Goal: Information Seeking & Learning: Learn about a topic

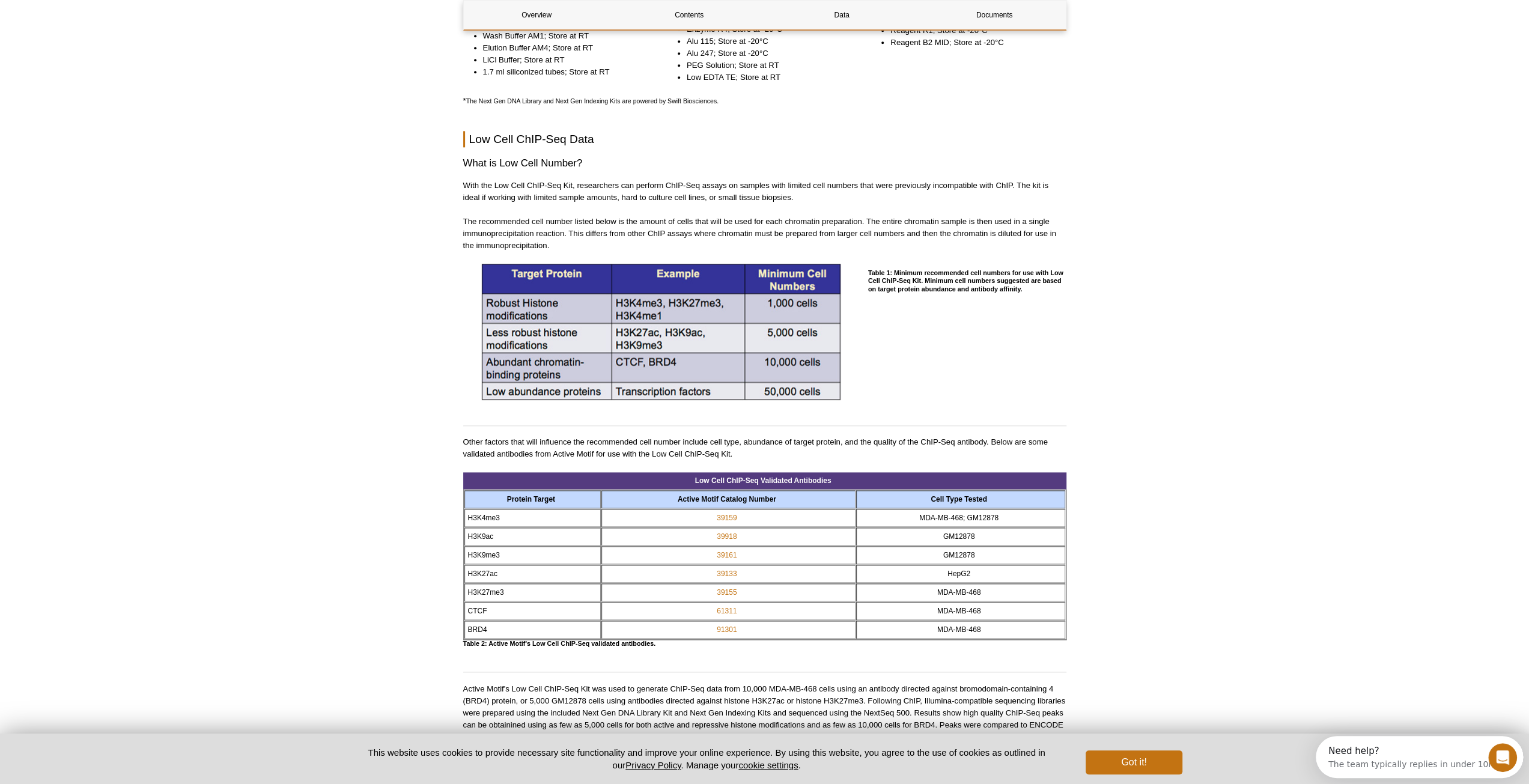
scroll to position [1244, 0]
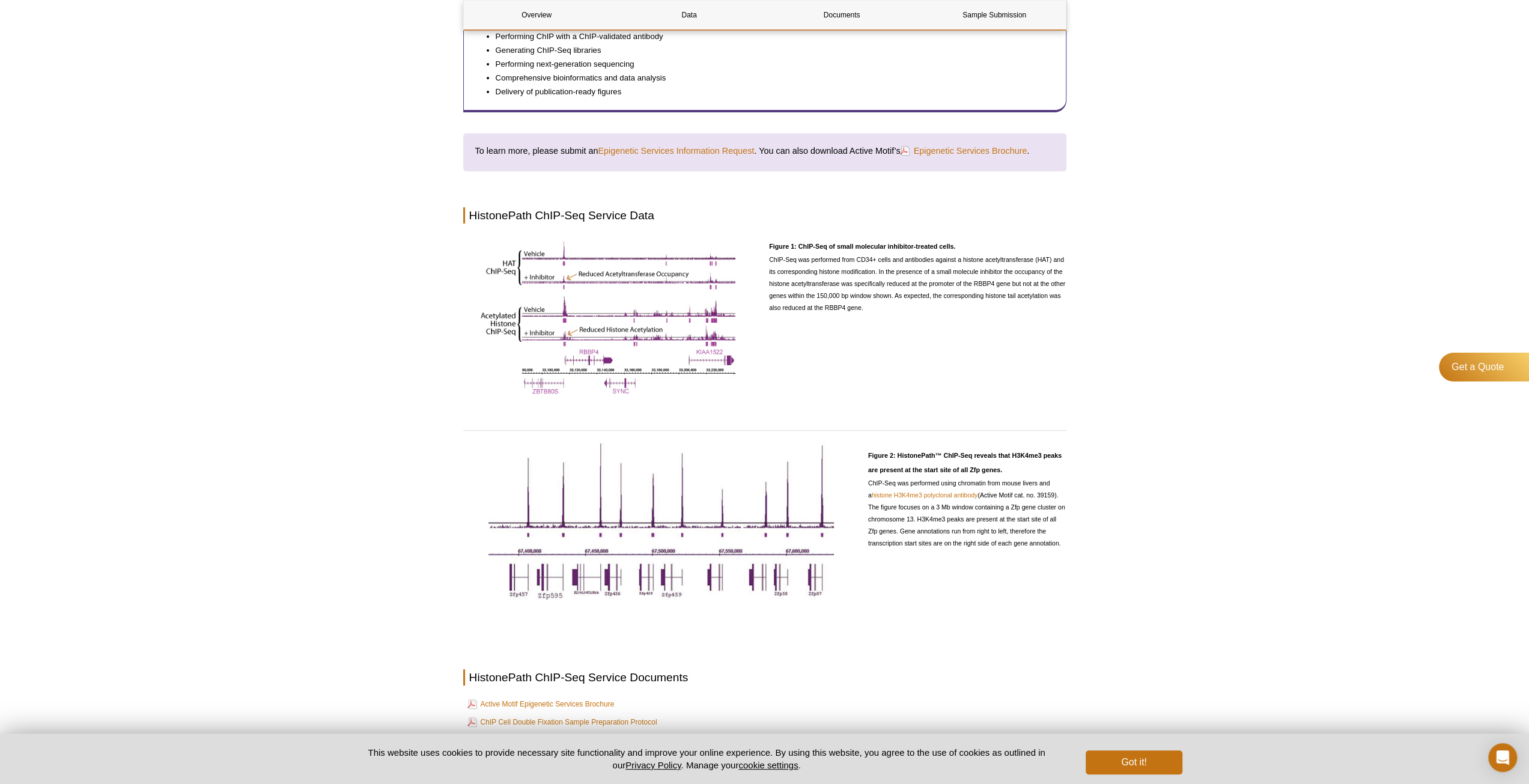
scroll to position [402, 0]
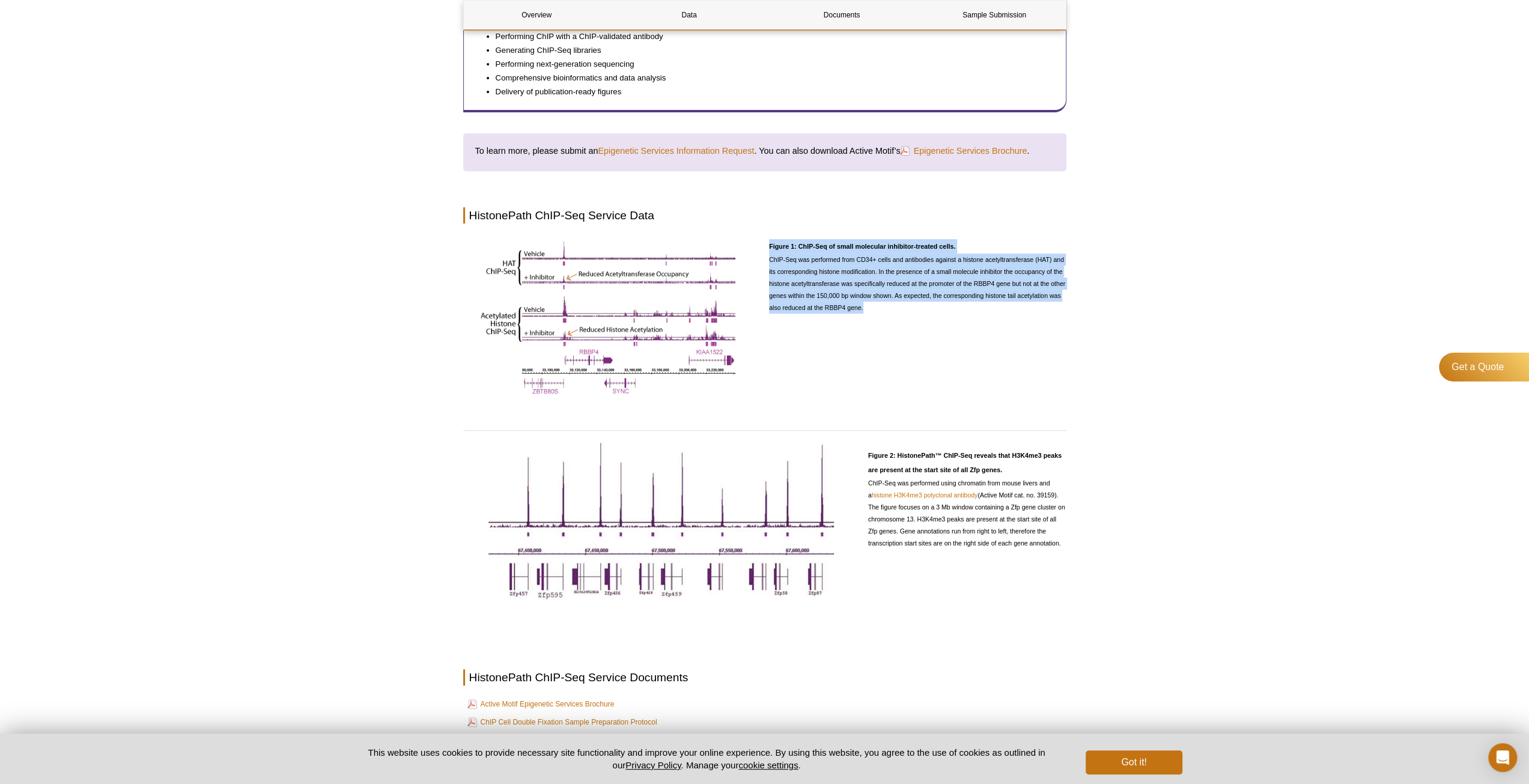
drag, startPoint x: 769, startPoint y: 248, endPoint x: 875, endPoint y: 311, distance: 123.3
click at [875, 311] on div "Figure 1: ChIP-Seq of small molecular inhibitor-treated cells. ChIP-Seq was per…" at bounding box center [918, 320] width 298 height 177
copy div "Figure 1: ChIP-Seq of small molecular inhibitor-treated cells. ChIP-Seq was per…"
click at [1166, 294] on div "Active Motif Logo Enabling Epigenetics Research 0 Search Skip to content Active…" at bounding box center [764, 375] width 1529 height 1555
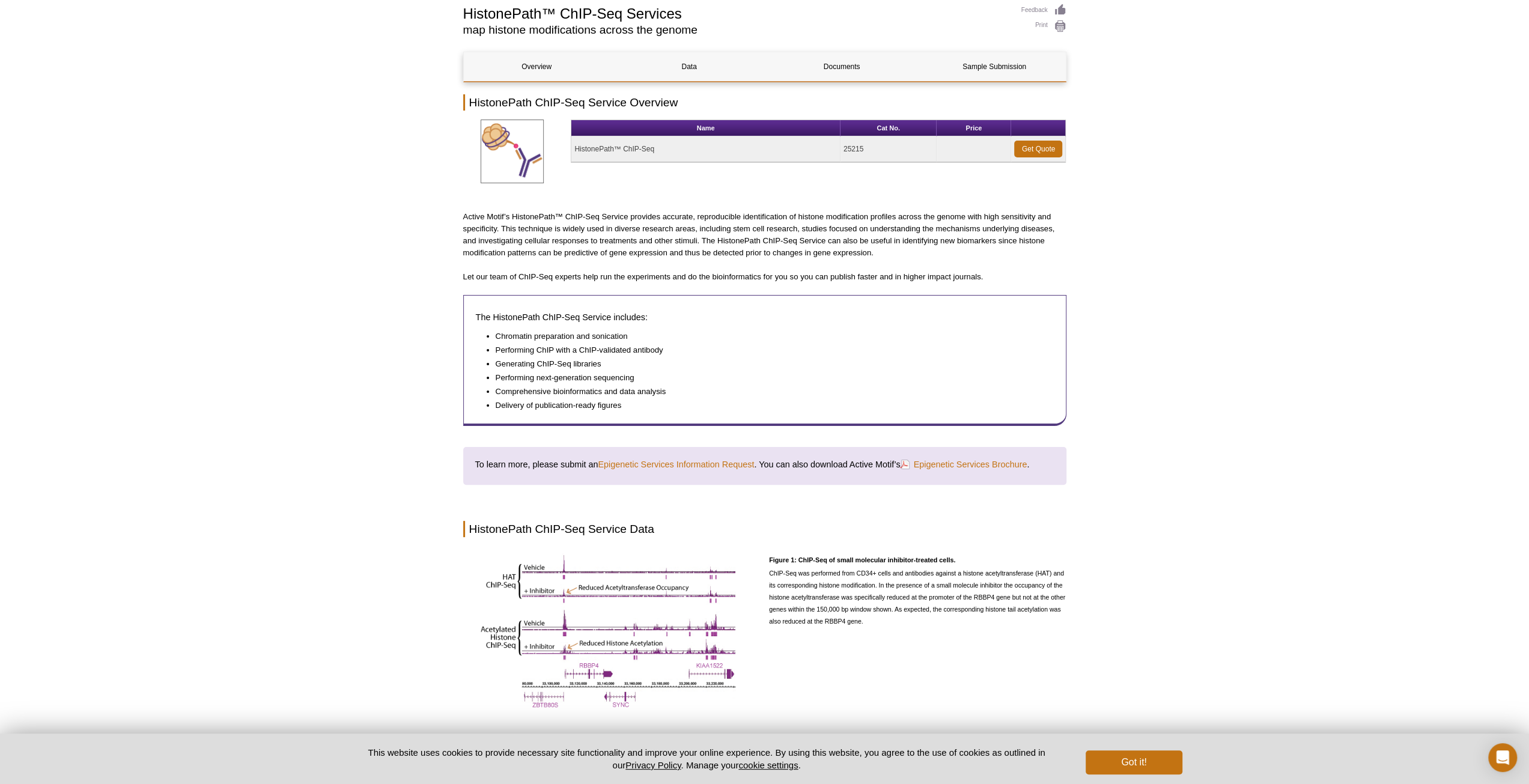
scroll to position [0, 0]
